Goal: Book appointment/travel/reservation

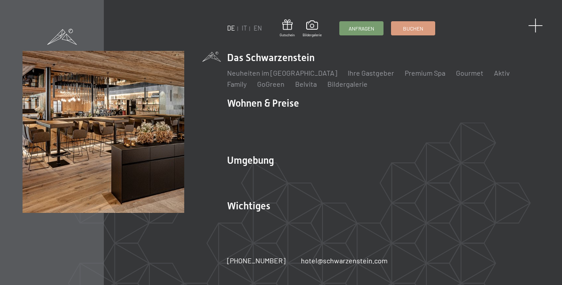
click at [534, 26] on span at bounding box center [535, 26] width 15 height 15
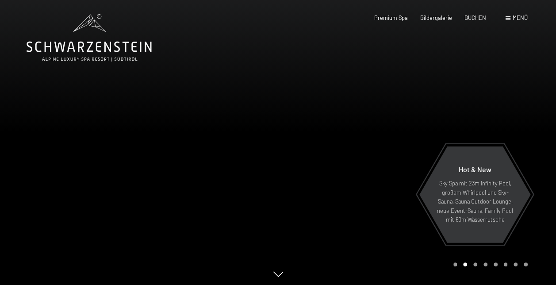
click at [512, 18] on span "Menü" at bounding box center [519, 17] width 15 height 7
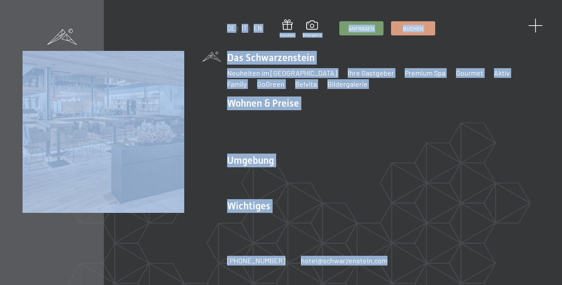
click at [539, 20] on div "DE IT EN Gutschein Bildergalerie Anfragen Buchen DE IT EN Das Schwarzenstein Ne…" at bounding box center [281, 142] width 562 height 285
drag, startPoint x: 539, startPoint y: 20, endPoint x: 536, endPoint y: 23, distance: 5.0
click at [536, 25] on span at bounding box center [536, 25] width 10 height 10
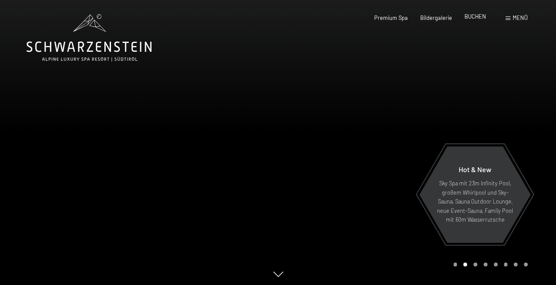
click at [470, 18] on span "BUCHEN" at bounding box center [475, 16] width 22 height 7
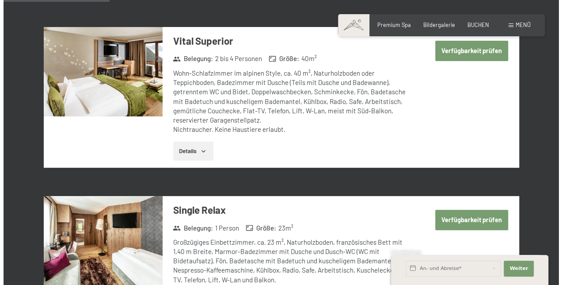
scroll to position [575, 0]
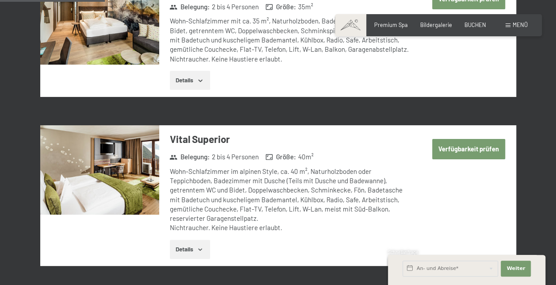
click at [506, 23] on div "Menü" at bounding box center [516, 25] width 22 height 8
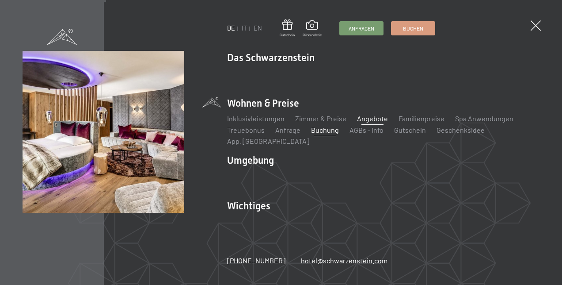
click at [373, 122] on link "Angebote" at bounding box center [372, 118] width 31 height 8
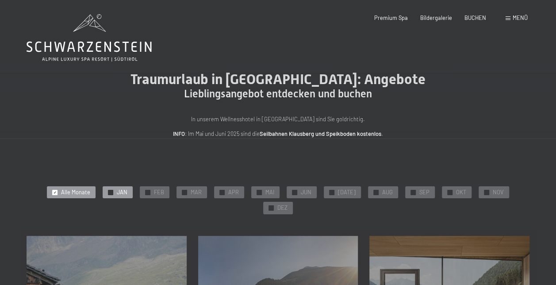
click at [103, 194] on div "✓ JAN" at bounding box center [118, 192] width 30 height 12
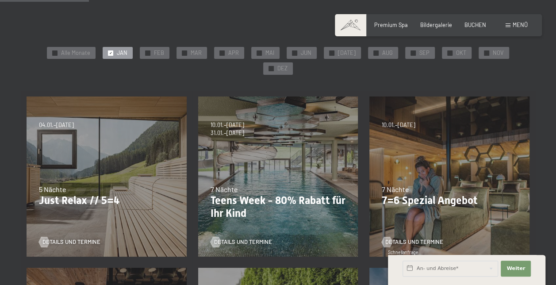
scroll to position [133, 0]
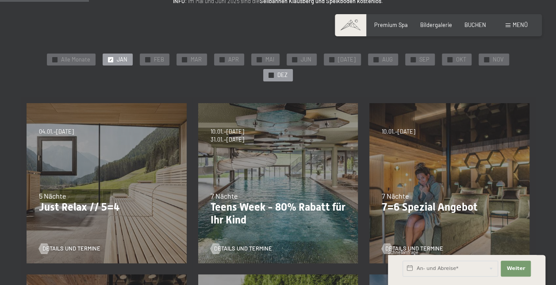
click at [287, 71] on span "DEZ" at bounding box center [282, 75] width 10 height 8
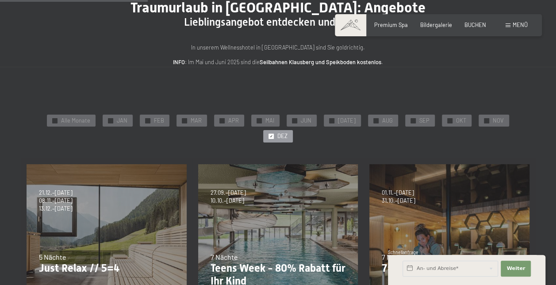
scroll to position [0, 0]
